Goal: Information Seeking & Learning: Understand process/instructions

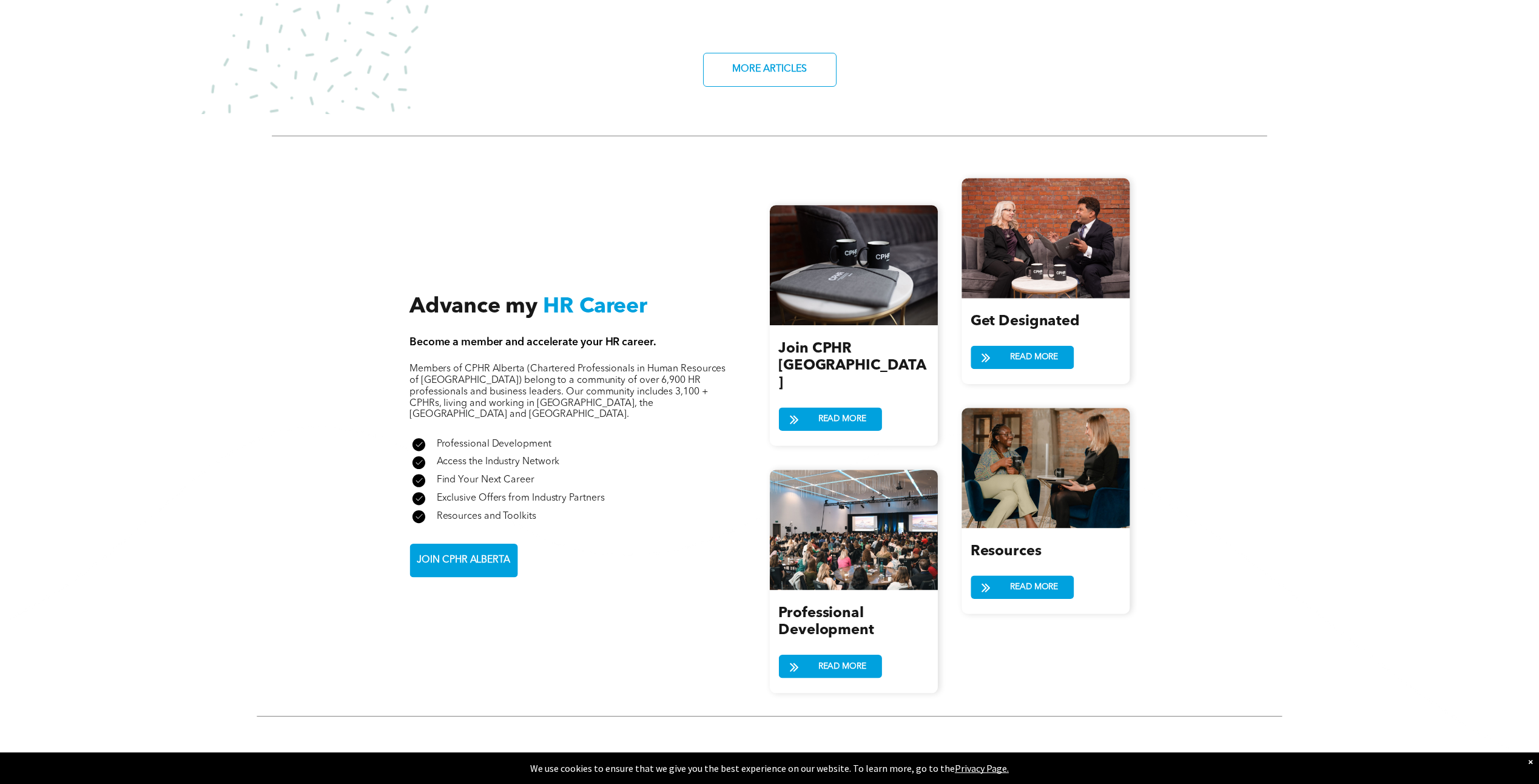
scroll to position [1456, 0]
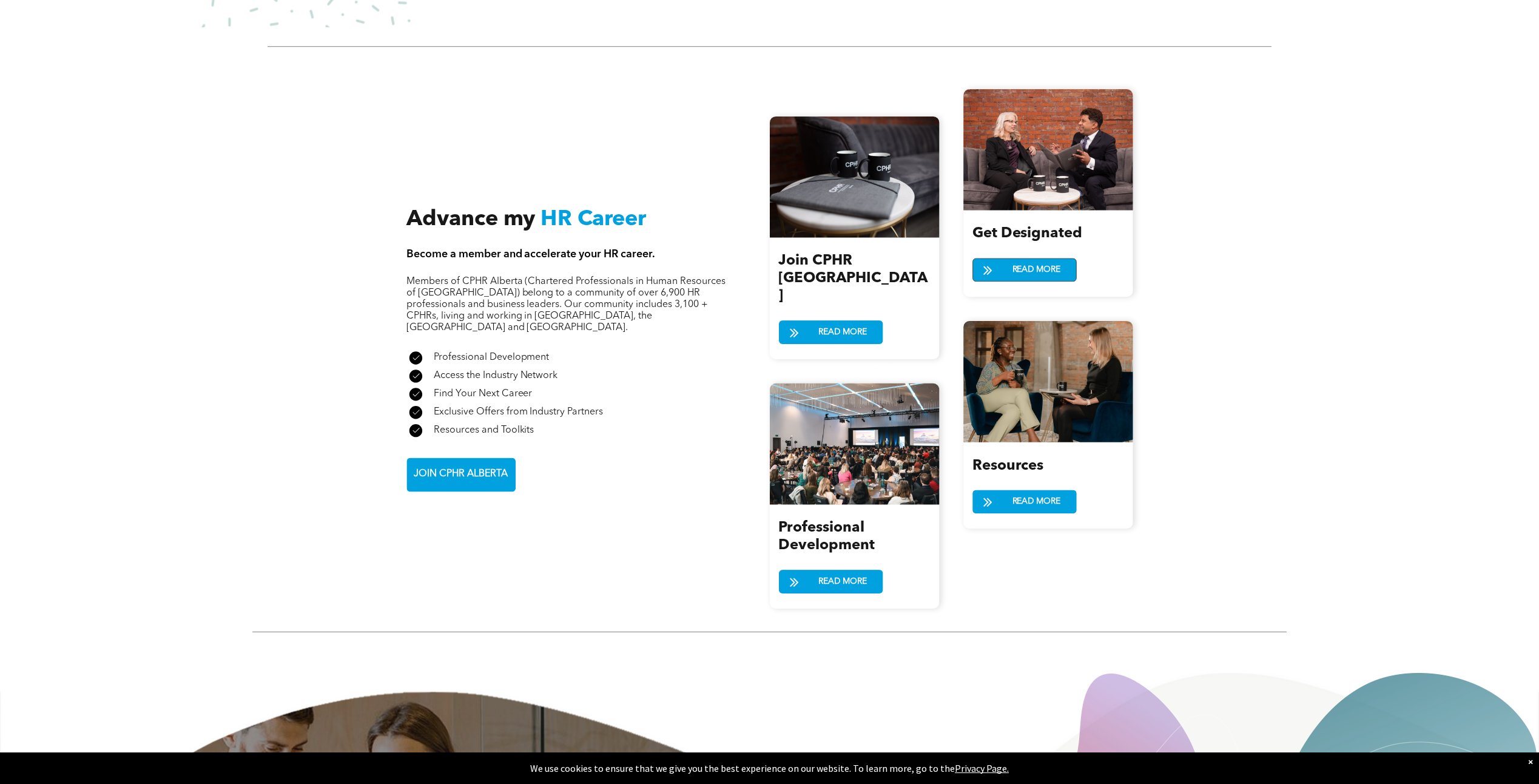
click at [1035, 258] on span "READ MORE" at bounding box center [1036, 270] width 57 height 23
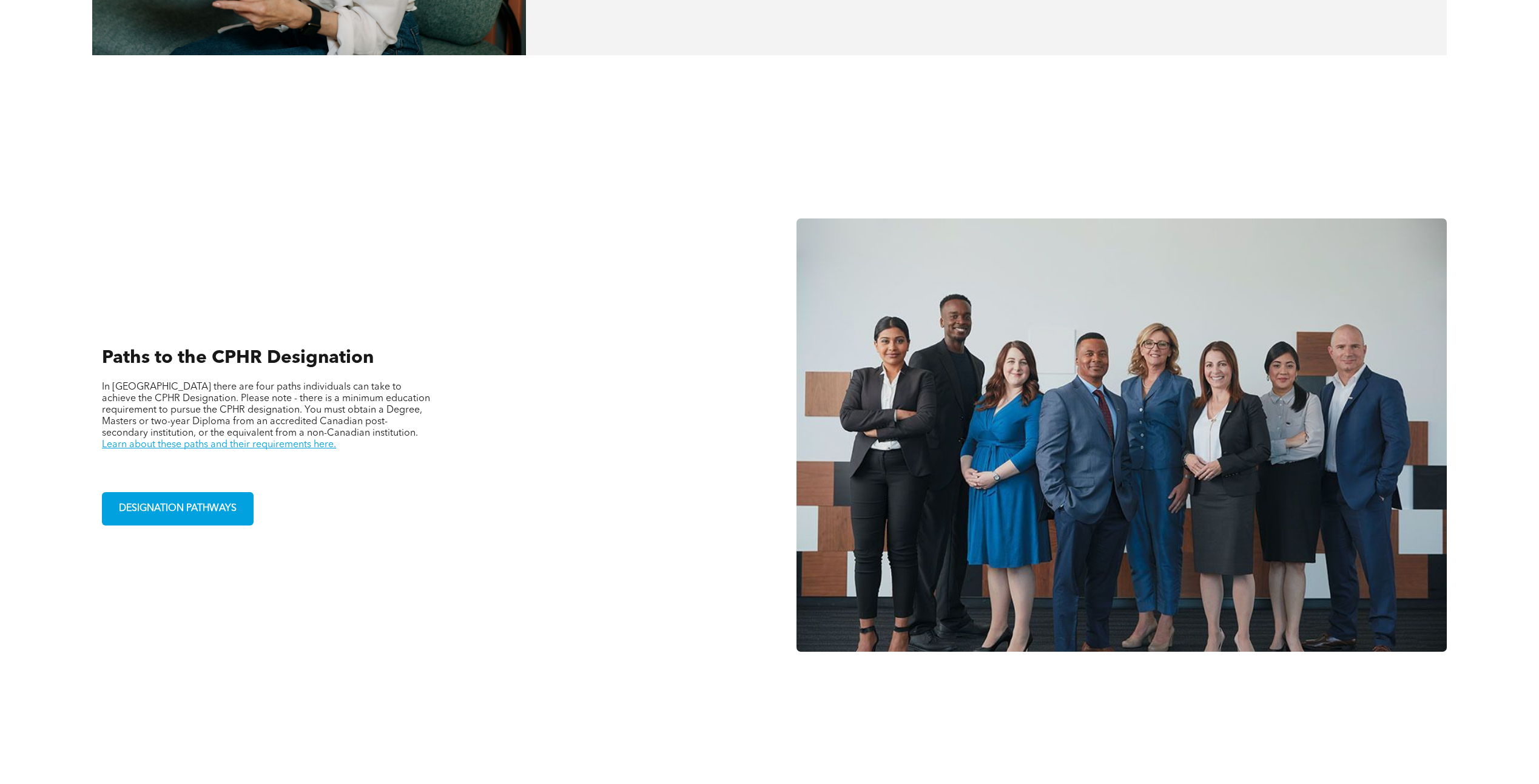
scroll to position [849, 0]
click at [195, 498] on span "DESIGNATION PATHWAYS" at bounding box center [177, 508] width 126 height 23
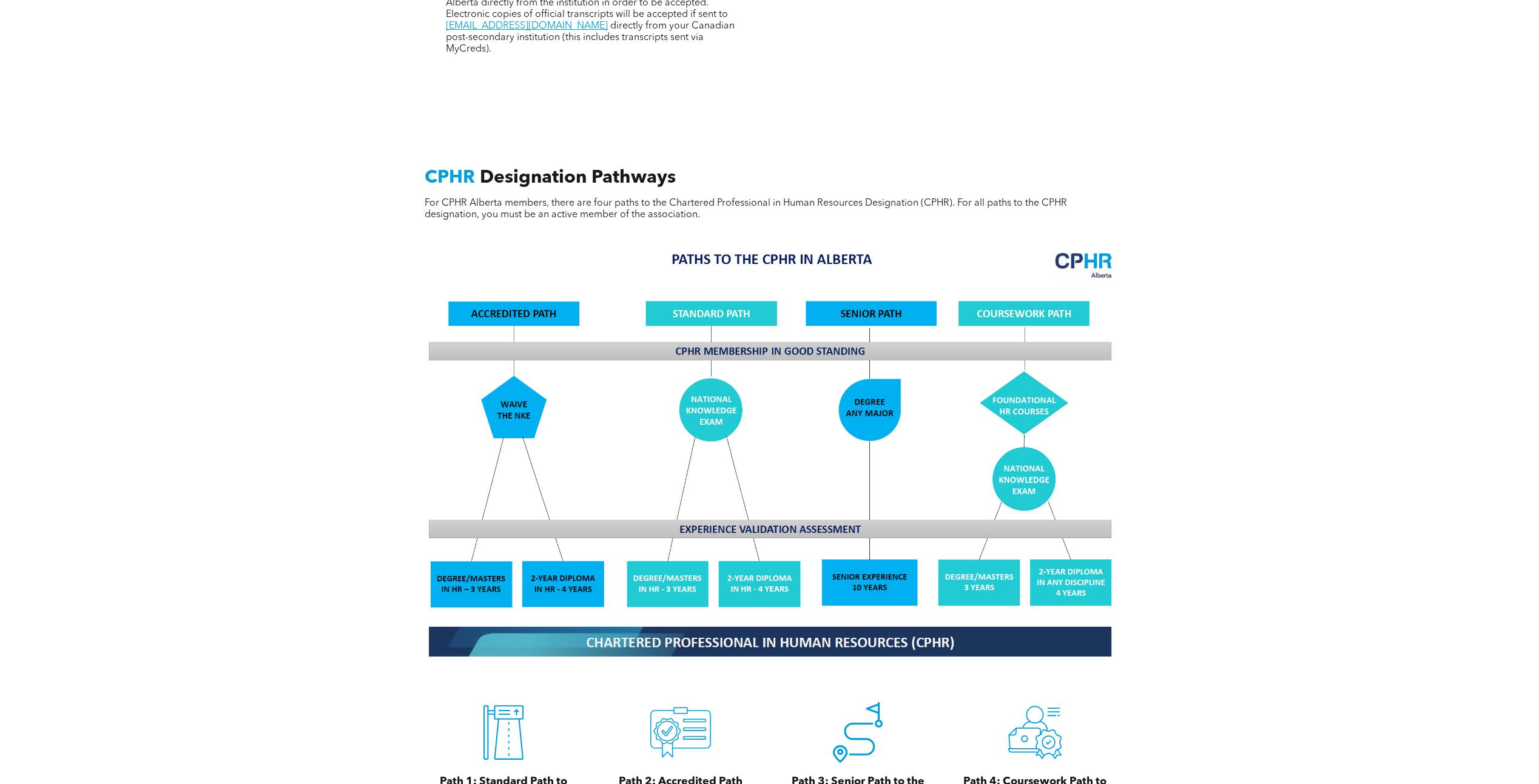
scroll to position [910, 0]
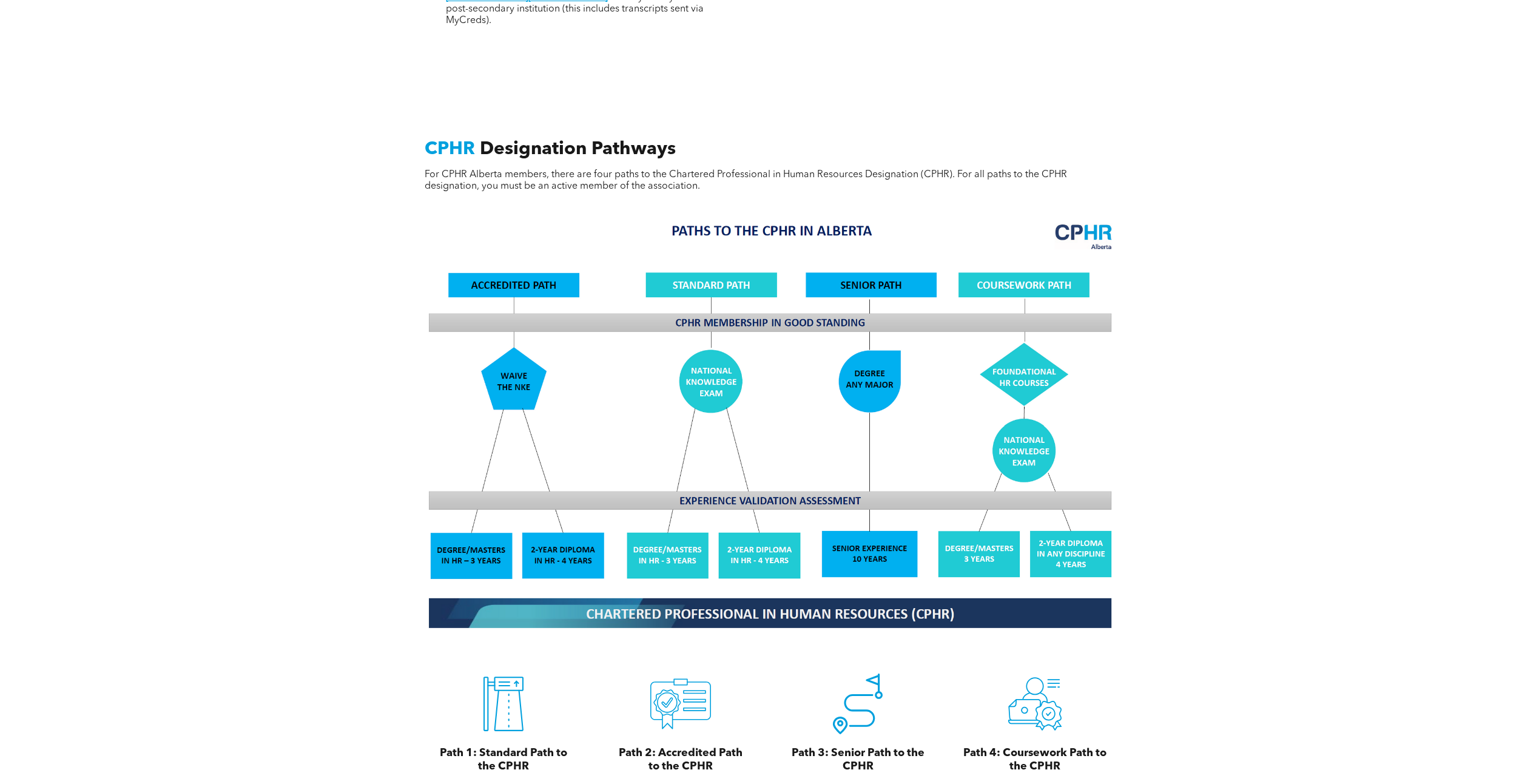
click at [1057, 272] on img at bounding box center [770, 425] width 703 height 423
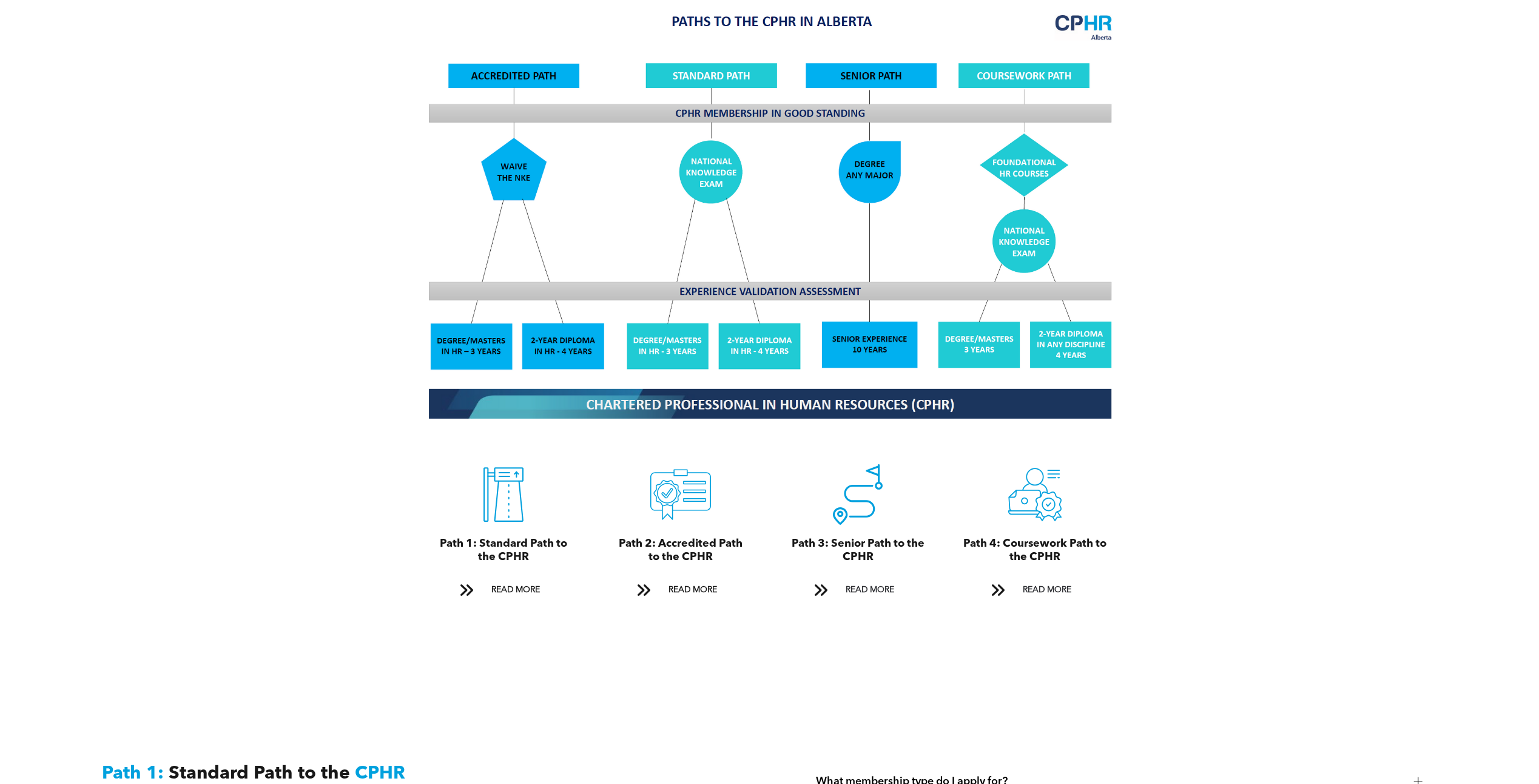
scroll to position [1274, 0]
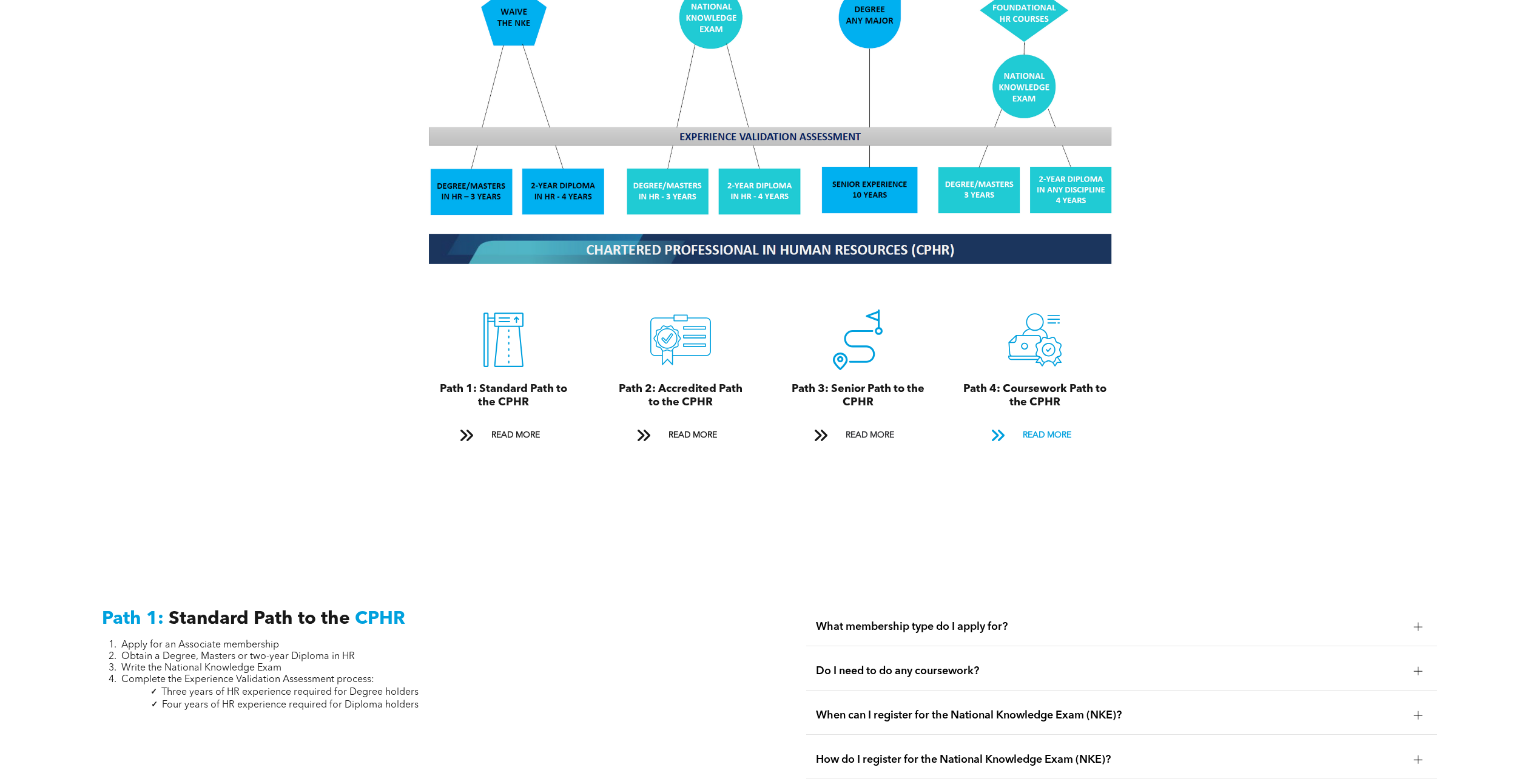
click at [1059, 424] on span "READ MORE" at bounding box center [1047, 435] width 57 height 23
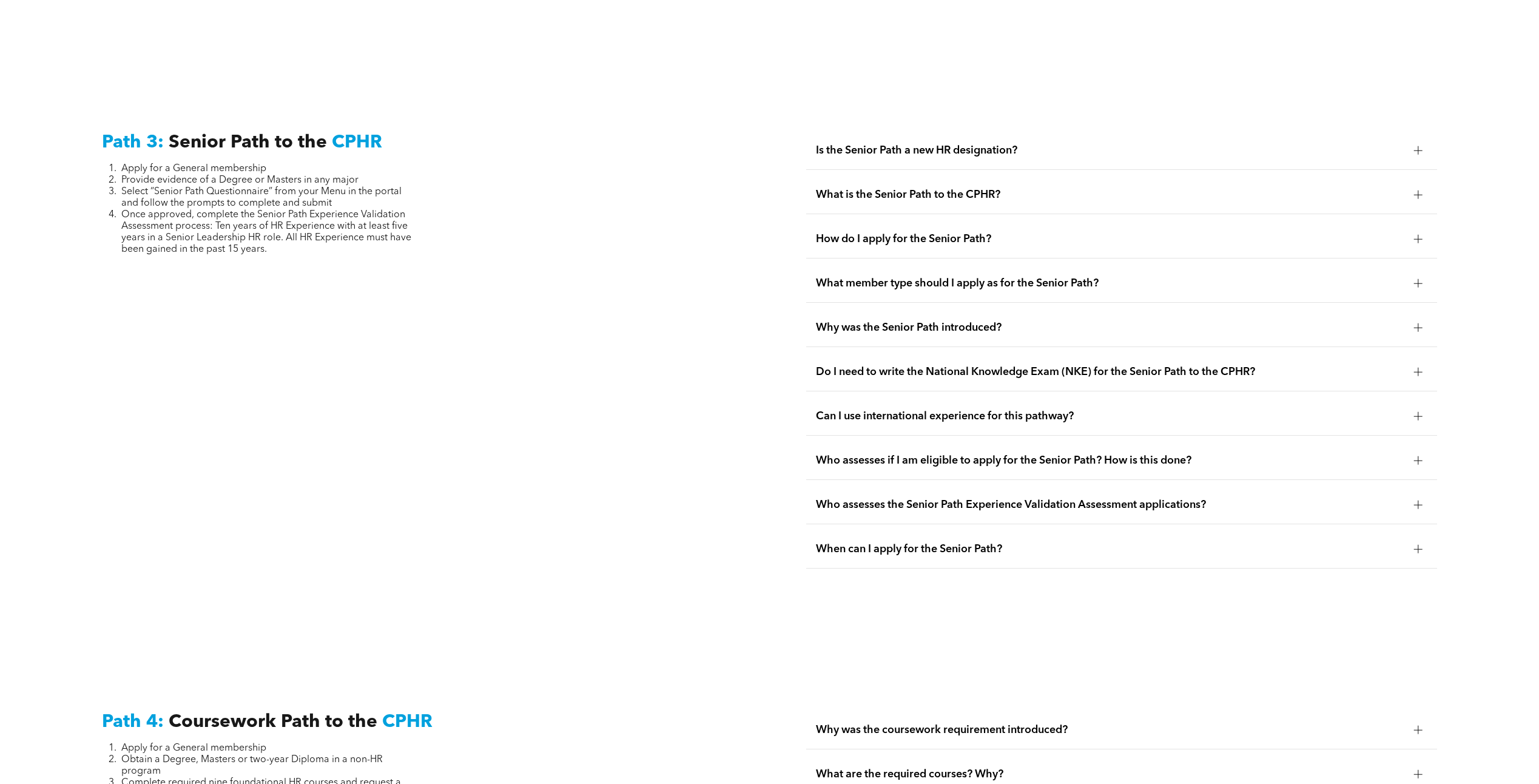
scroll to position [3673, 0]
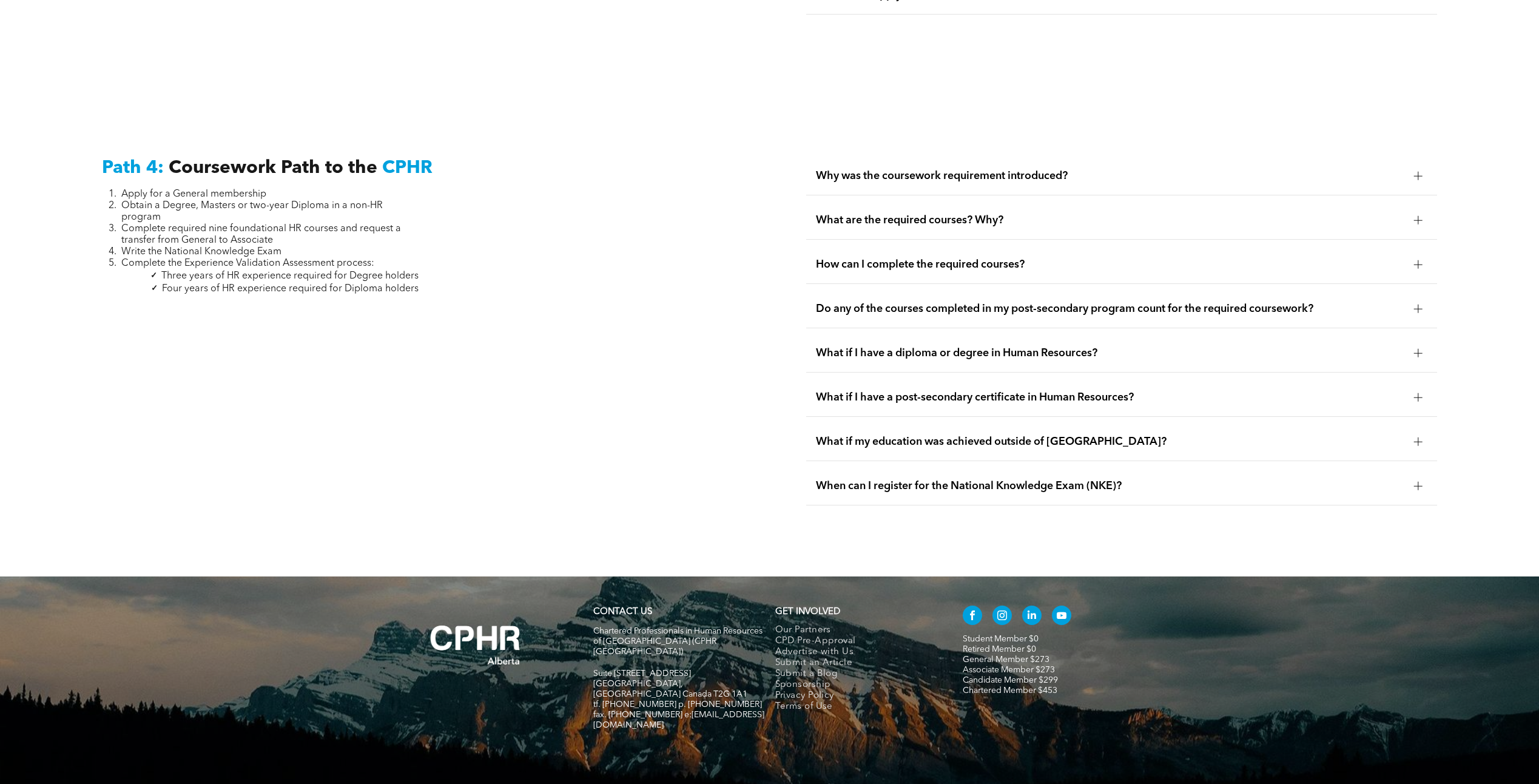
click at [1032, 169] on span "Why was the coursework requirement introduced?" at bounding box center [1111, 176] width 589 height 13
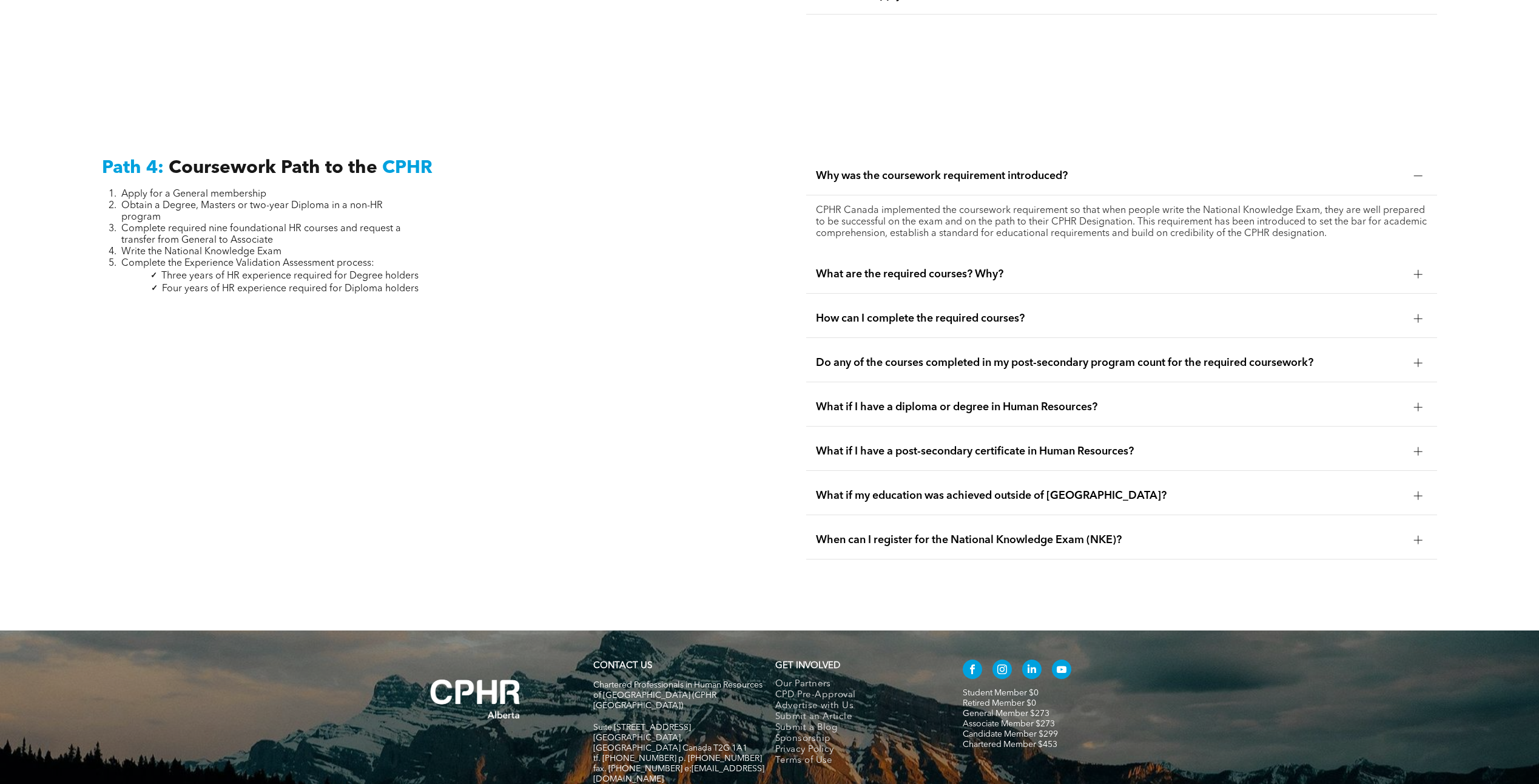
click at [930, 268] on span "What are the required courses? Why?" at bounding box center [1111, 274] width 589 height 13
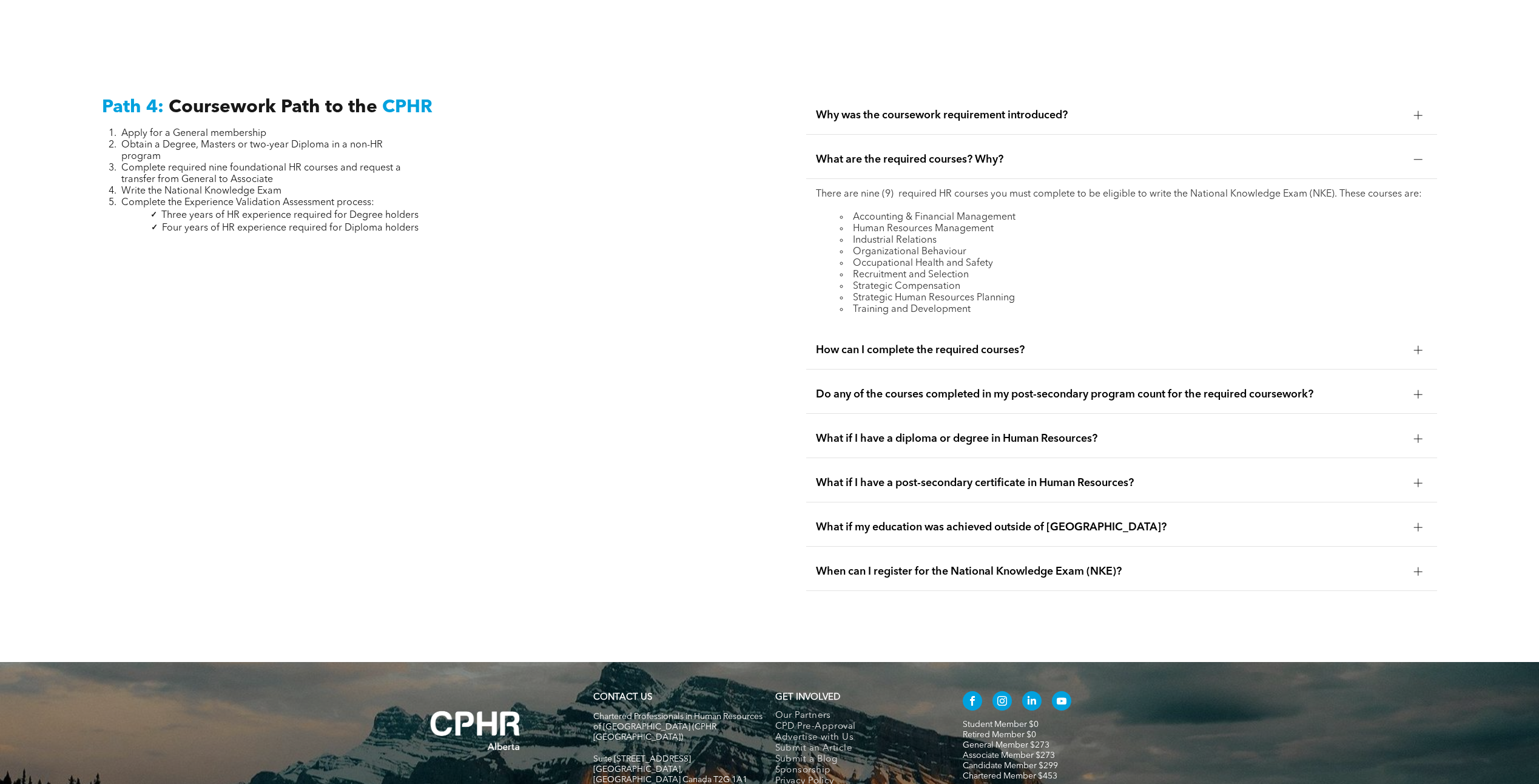
click at [929, 343] on span "How can I complete the required courses?" at bounding box center [1111, 350] width 589 height 13
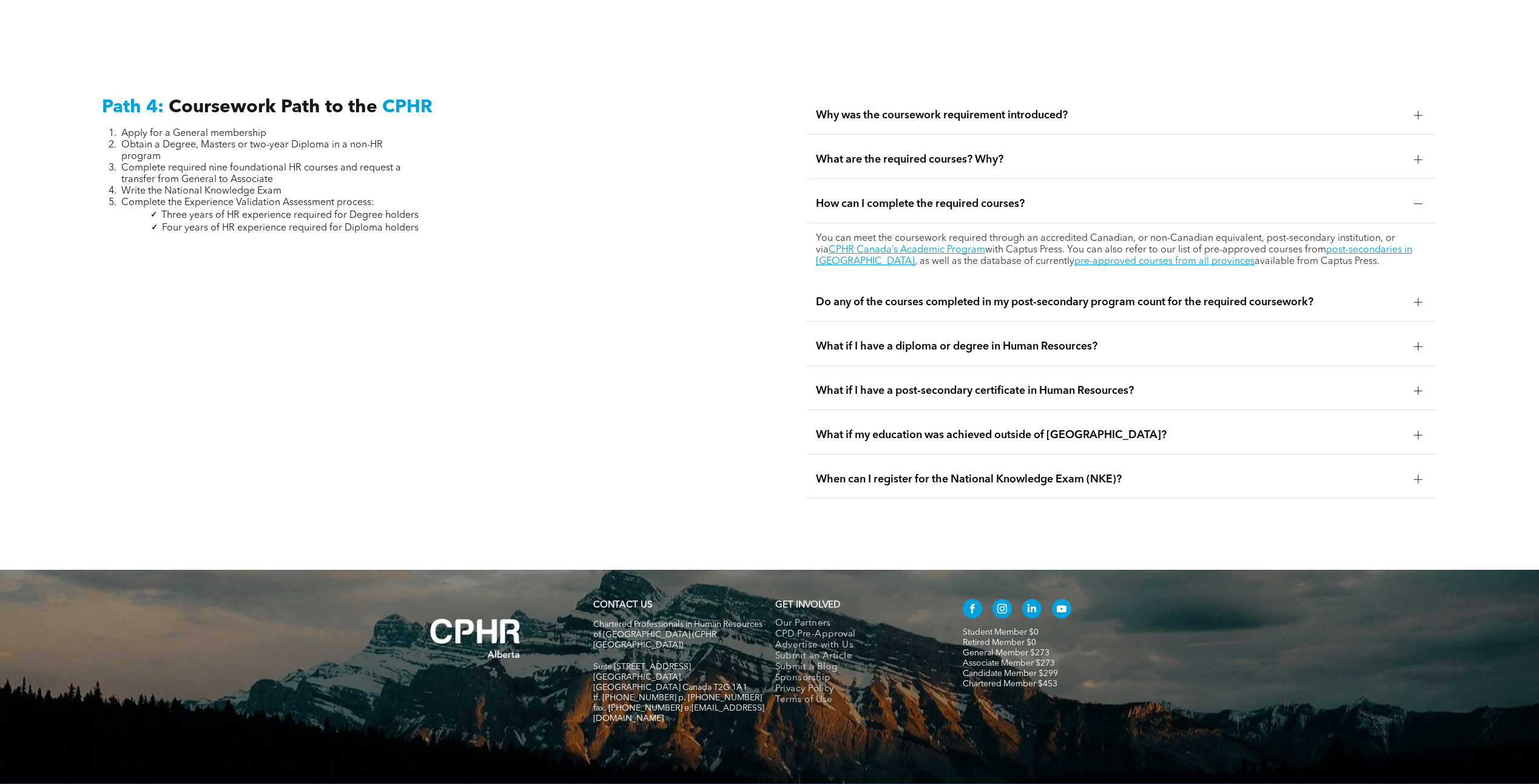
scroll to position [3727, 0]
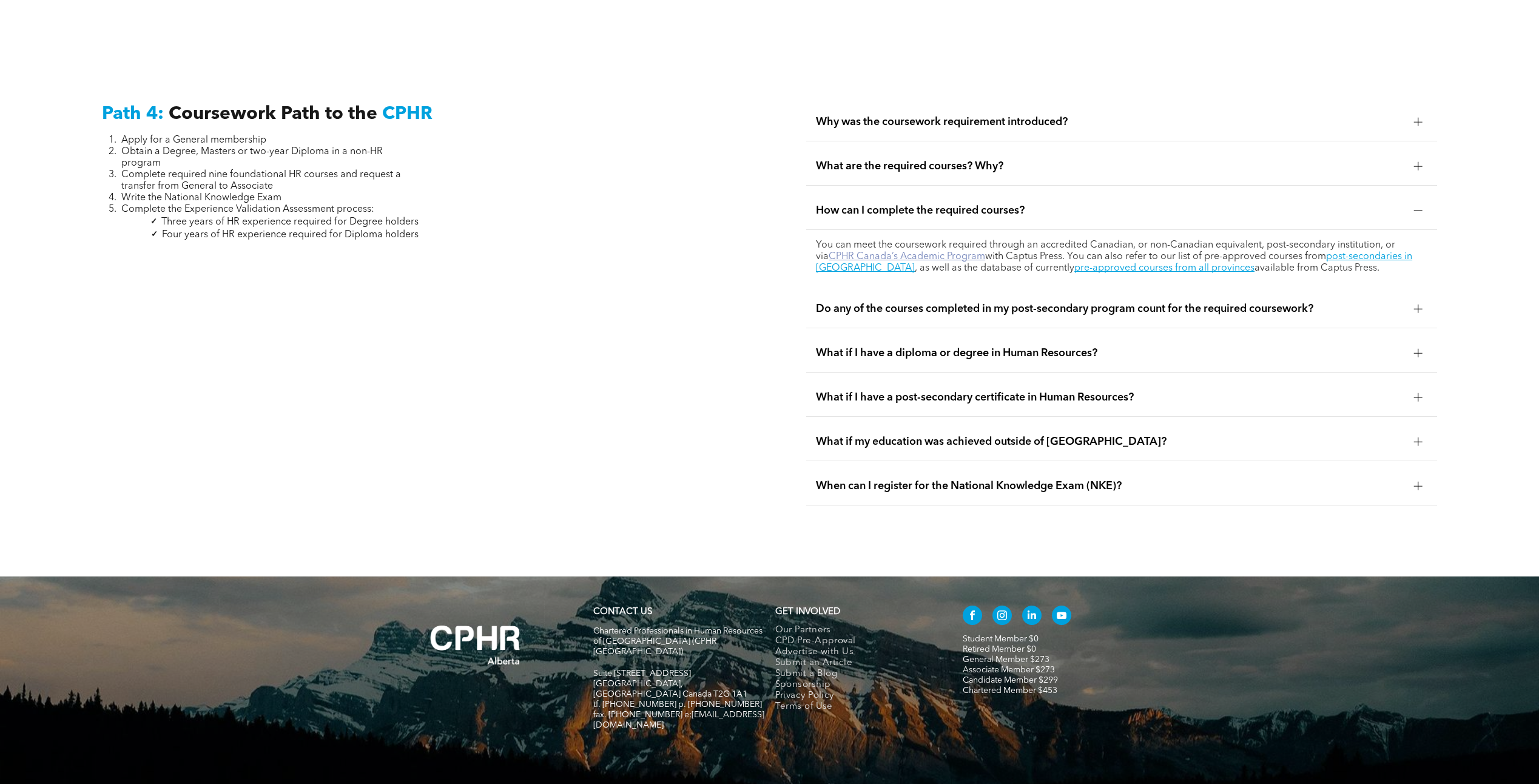
click at [938, 252] on link "CPHR Canada’s Academic Program" at bounding box center [907, 256] width 157 height 10
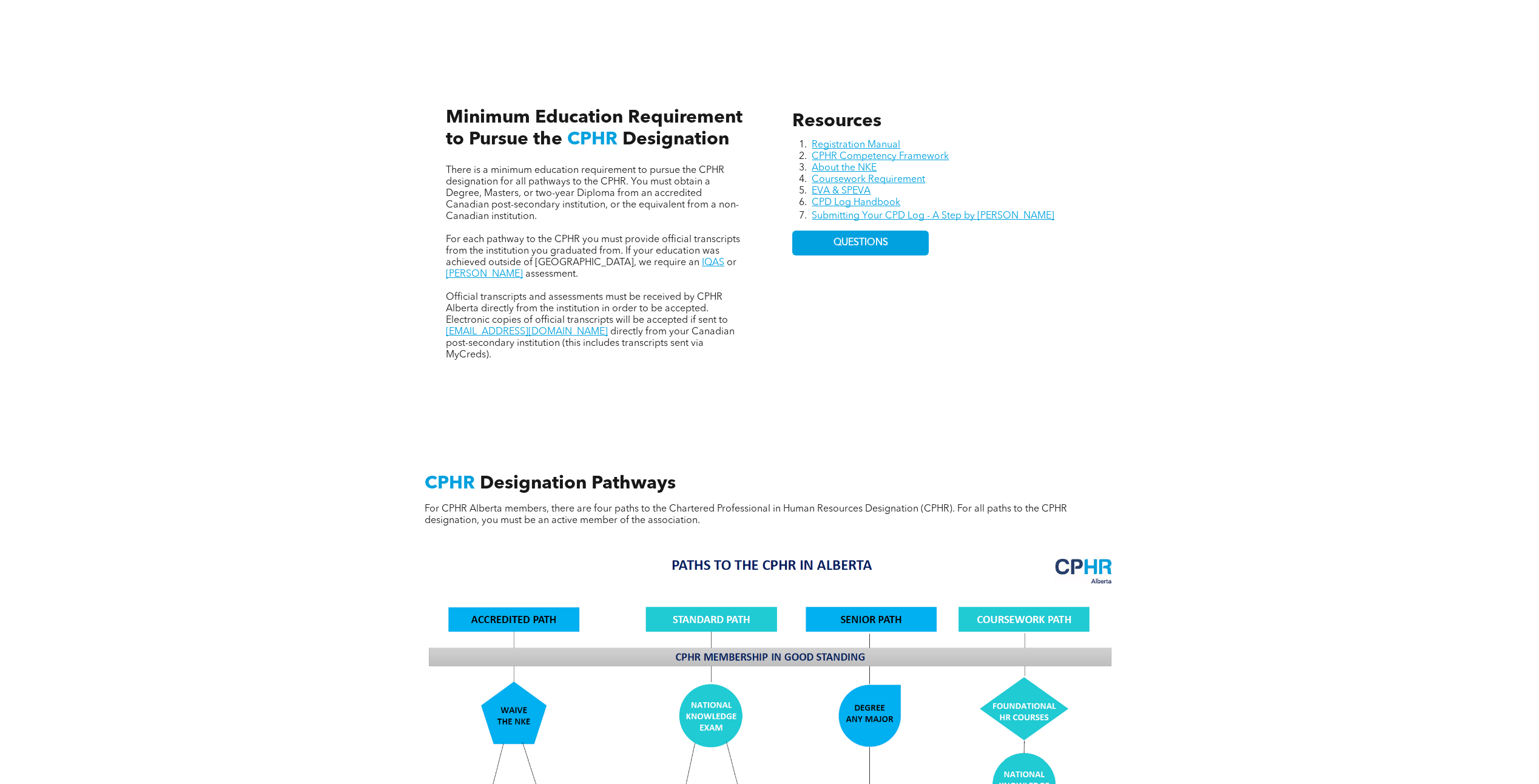
scroll to position [546, 0]
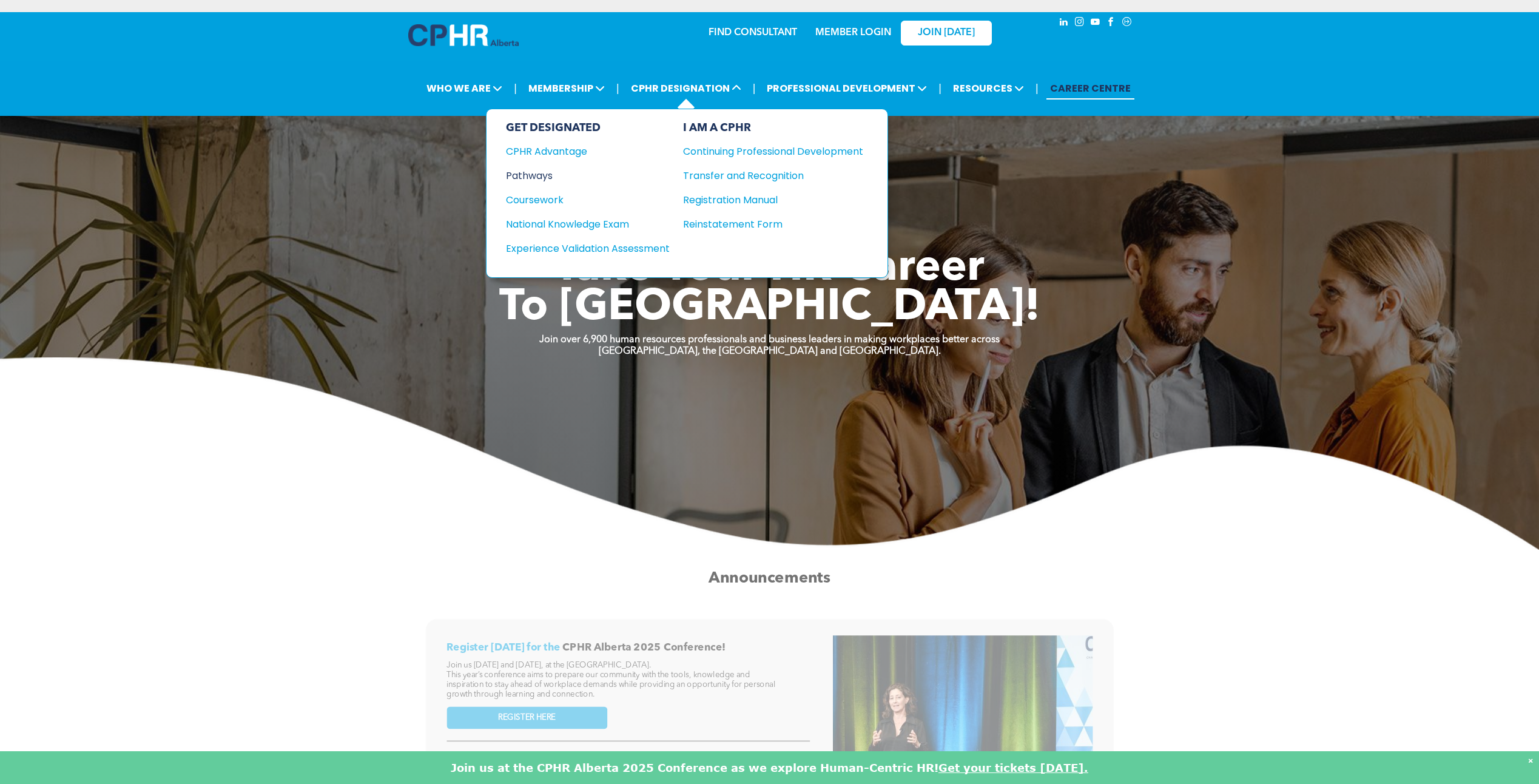
click at [545, 175] on div "Pathways" at bounding box center [579, 175] width 147 height 15
